Goal: Transaction & Acquisition: Purchase product/service

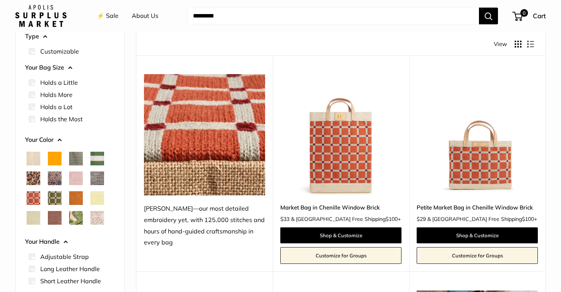
click at [0, 0] on img at bounding box center [0, 0] width 0 height 0
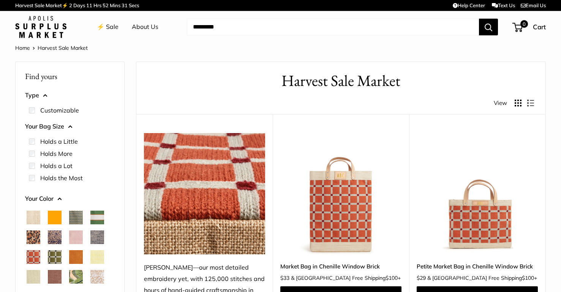
click at [0, 0] on img at bounding box center [0, 0] width 0 height 0
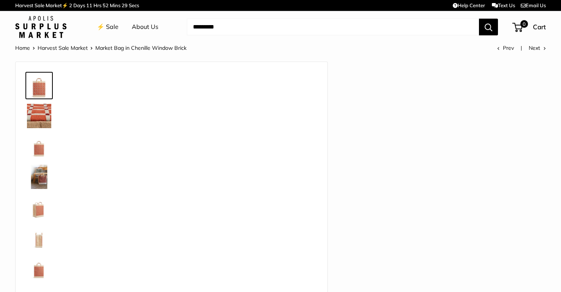
click at [300, 175] on div at bounding box center [171, 190] width 293 height 243
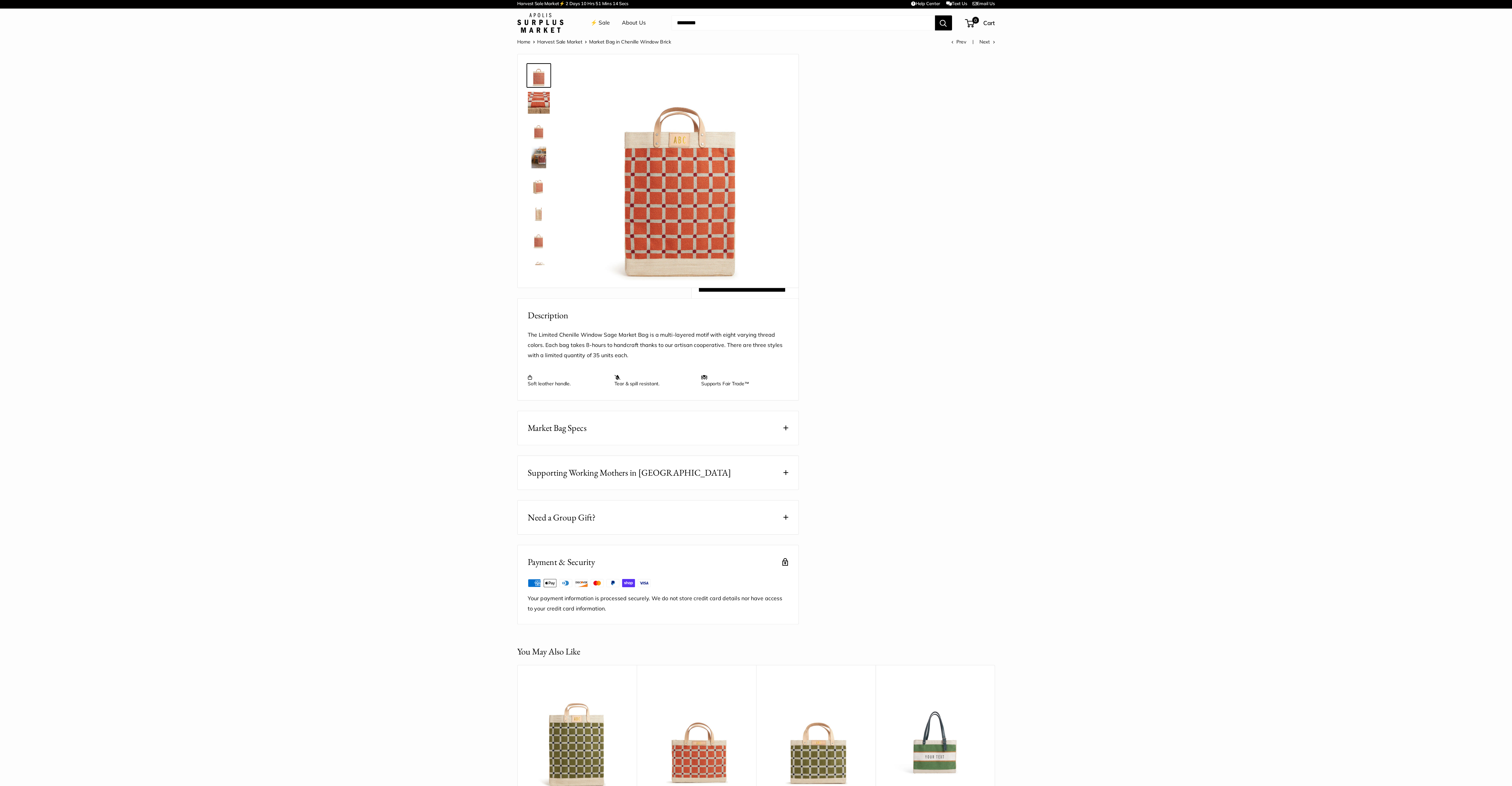
scroll to position [1, 0]
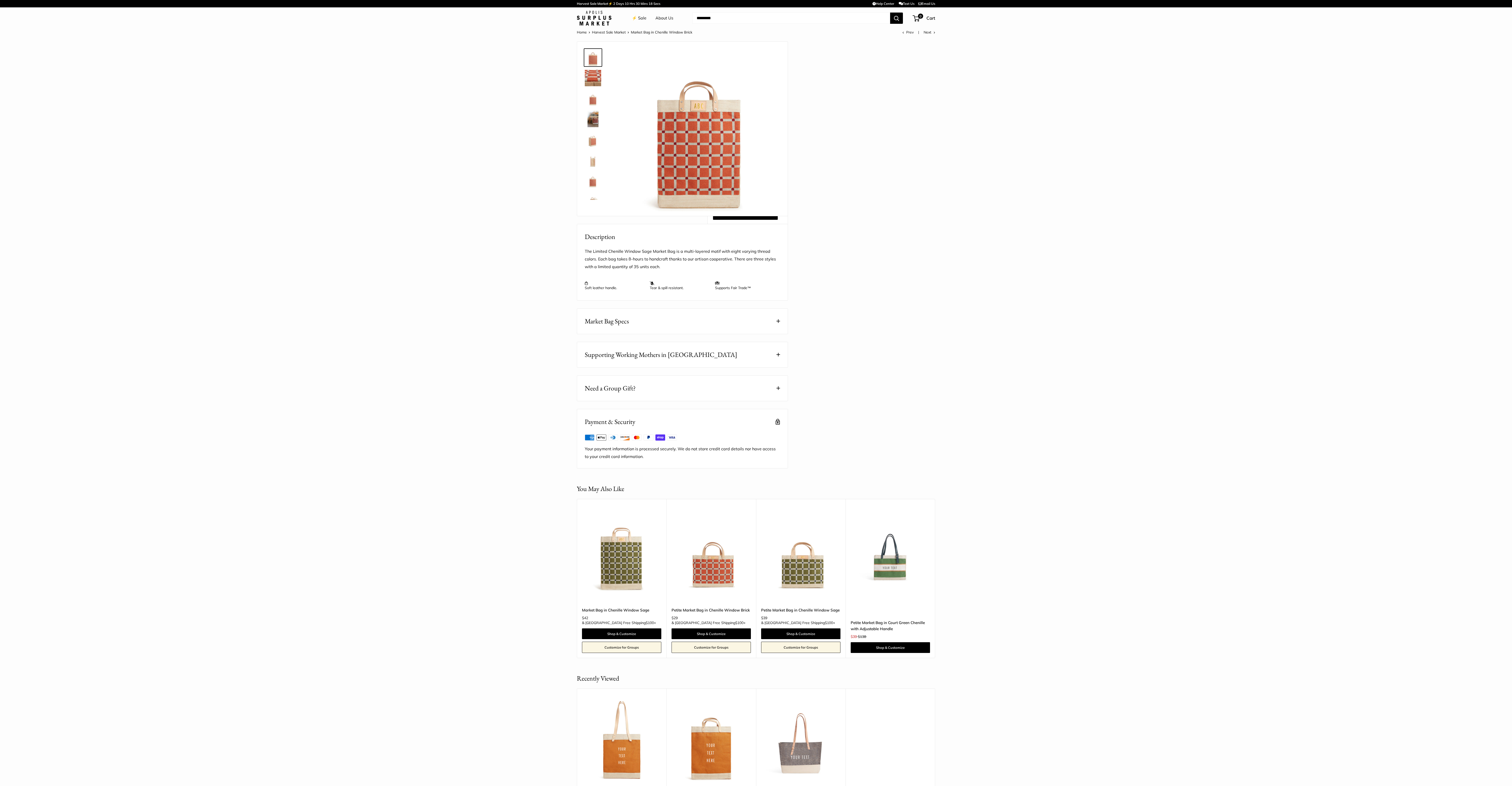
scroll to position [1, 0]
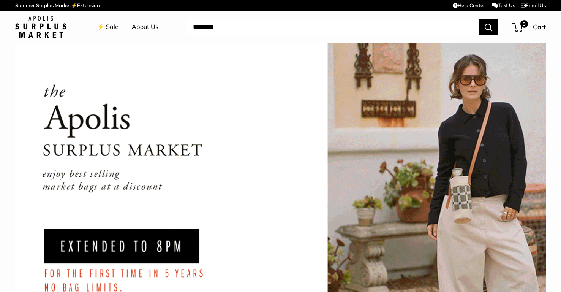
click at [110, 27] on link "⚡️ Sale" at bounding box center [108, 26] width 22 height 11
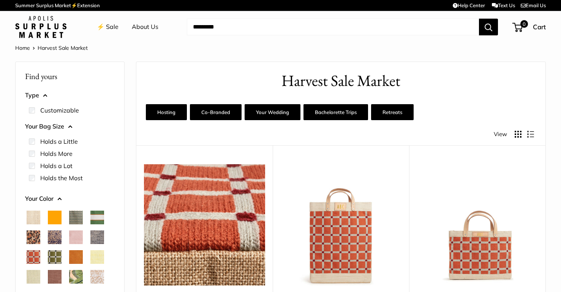
scroll to position [15, 0]
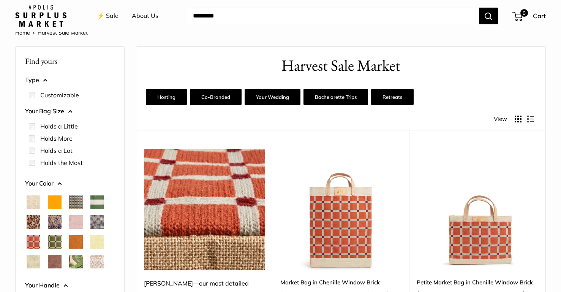
click at [0, 0] on img at bounding box center [0, 0] width 0 height 0
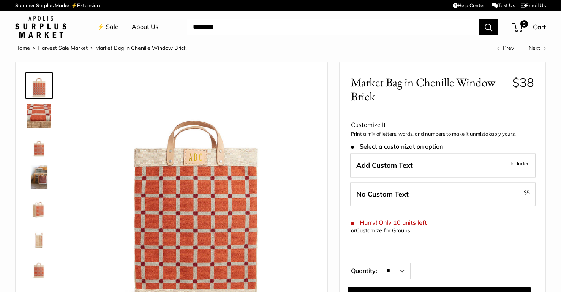
click at [119, 28] on ul "⚡️ Sale About Us" at bounding box center [134, 27] width 75 height 24
click at [113, 28] on link "⚡️ Sale" at bounding box center [108, 26] width 22 height 11
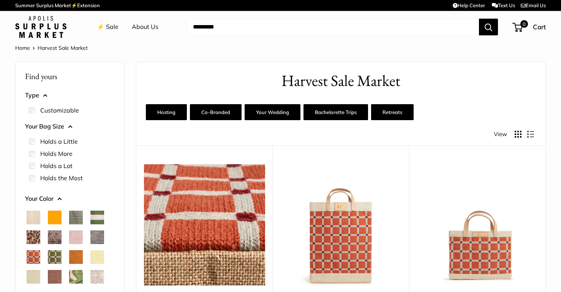
click at [102, 25] on link "⚡️ Sale" at bounding box center [108, 26] width 22 height 11
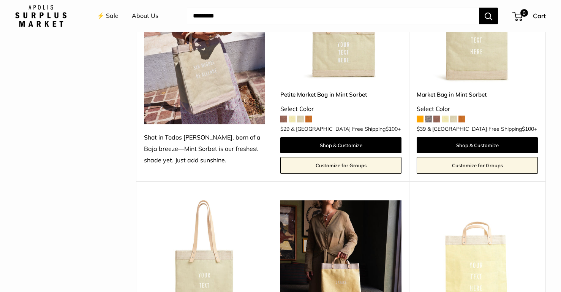
scroll to position [910, 0]
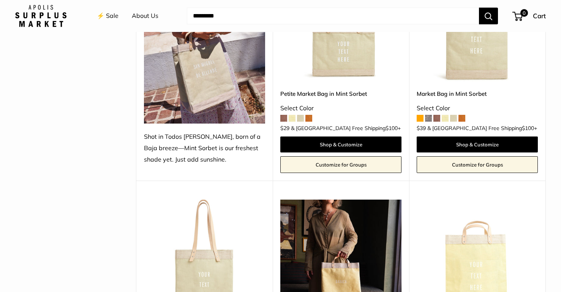
click at [0, 0] on img at bounding box center [0, 0] width 0 height 0
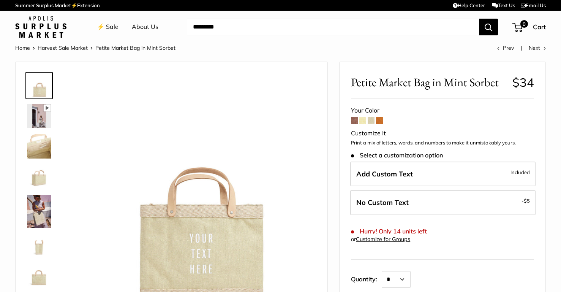
click at [139, 27] on link "About Us" at bounding box center [145, 26] width 27 height 11
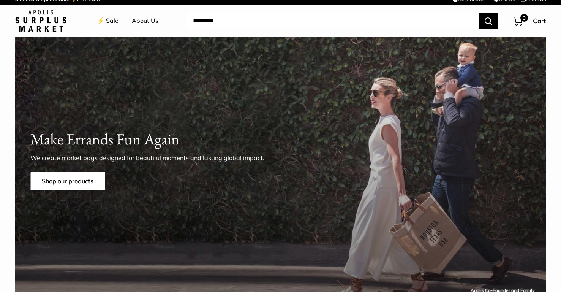
scroll to position [10, 0]
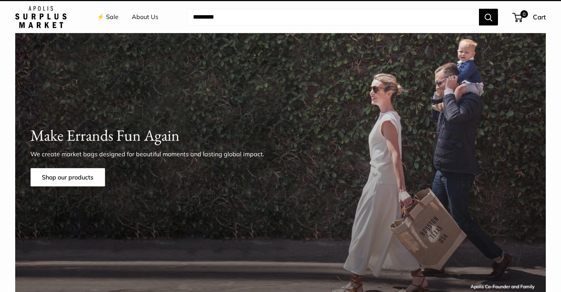
click at [110, 19] on link "⚡️ Sale" at bounding box center [108, 16] width 22 height 11
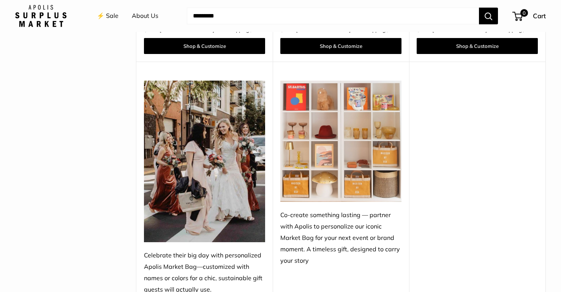
scroll to position [3237, 0]
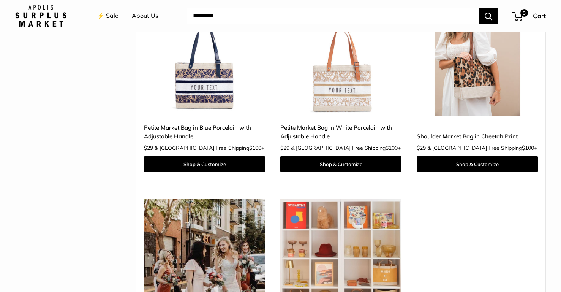
click at [0, 0] on img at bounding box center [0, 0] width 0 height 0
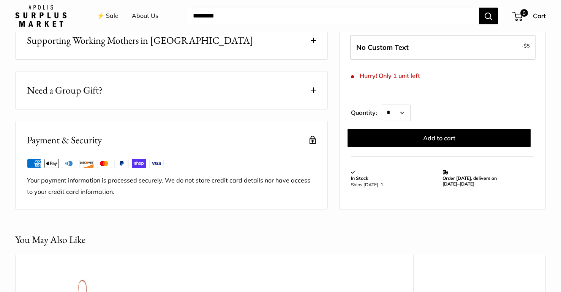
scroll to position [460, 0]
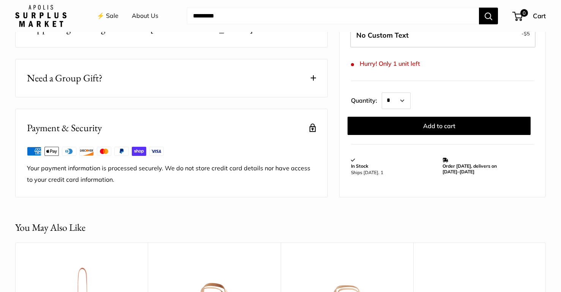
click at [442, 165] on td "In Stock Ships in 3 days. 1" at bounding box center [397, 166] width 92 height 26
drag, startPoint x: 442, startPoint y: 161, endPoint x: 467, endPoint y: 176, distance: 28.9
click at [467, 176] on tr "In Stock Ships in 3 days. 1 Order today, delivers on July 22–28, 2025 Oct 16 - …" at bounding box center [442, 166] width 183 height 26
copy tr "In Stock Ships in 3 days. 1 Order today, delivers on July 22–28, 2025"
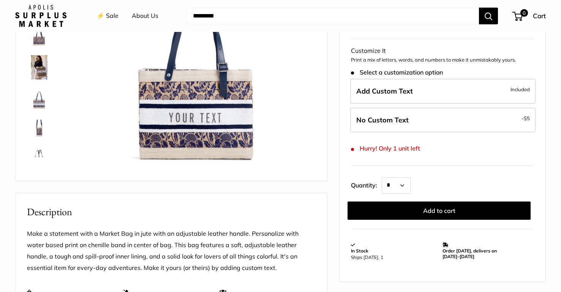
scroll to position [137, 0]
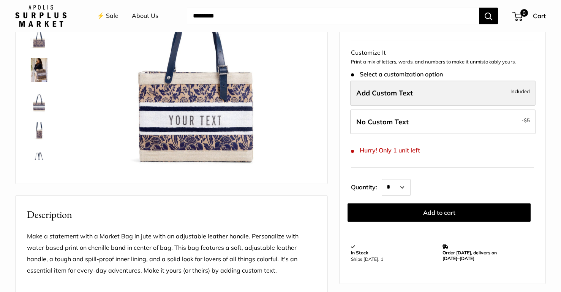
click at [408, 93] on span "Add Custom Text" at bounding box center [384, 92] width 57 height 9
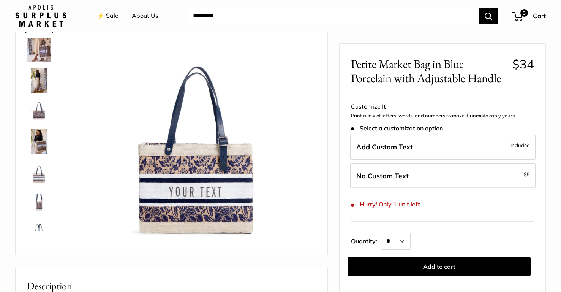
scroll to position [0, 0]
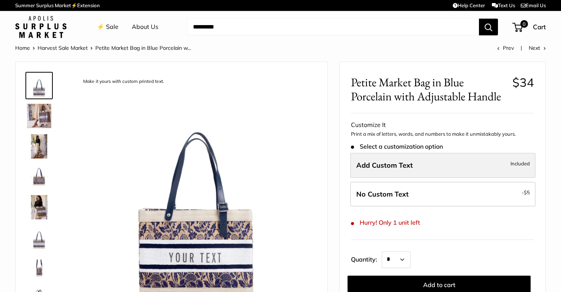
click at [388, 164] on span "Add Custom Text" at bounding box center [384, 165] width 57 height 9
click at [385, 168] on span "Add Custom Text" at bounding box center [384, 165] width 57 height 9
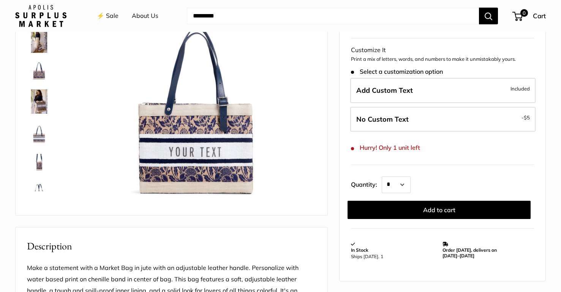
scroll to position [126, 0]
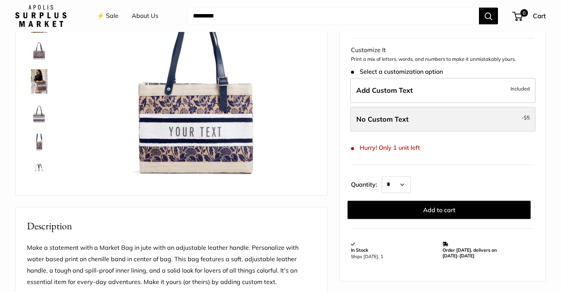
click at [402, 112] on label "No Custom Text - $5" at bounding box center [442, 119] width 185 height 25
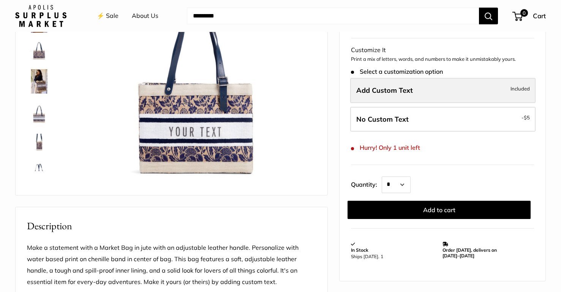
click at [402, 96] on label "Add Custom Text Included" at bounding box center [442, 90] width 185 height 25
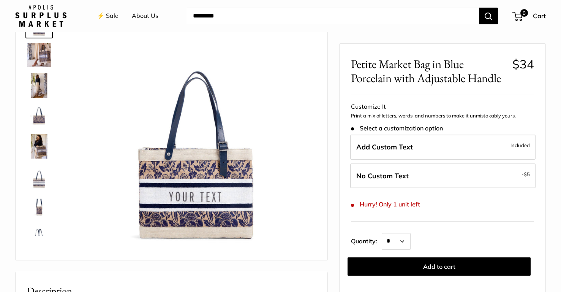
scroll to position [0, 0]
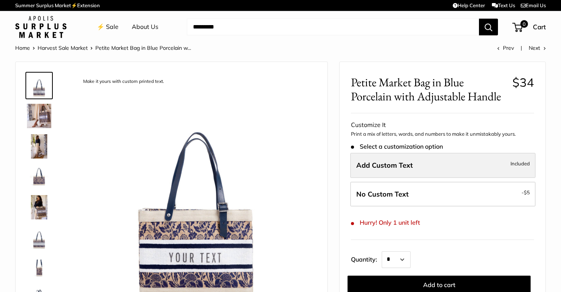
click at [380, 166] on span "Add Custom Text" at bounding box center [384, 165] width 57 height 9
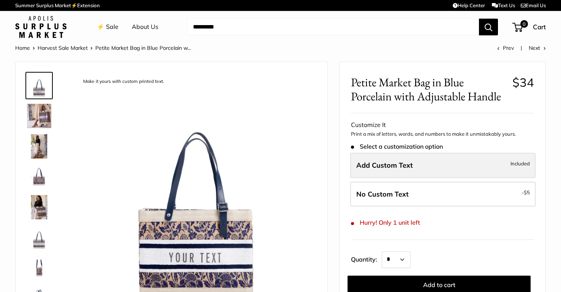
click at [446, 168] on label "Add Custom Text Included" at bounding box center [442, 165] width 185 height 25
